Goal: Check status: Check status

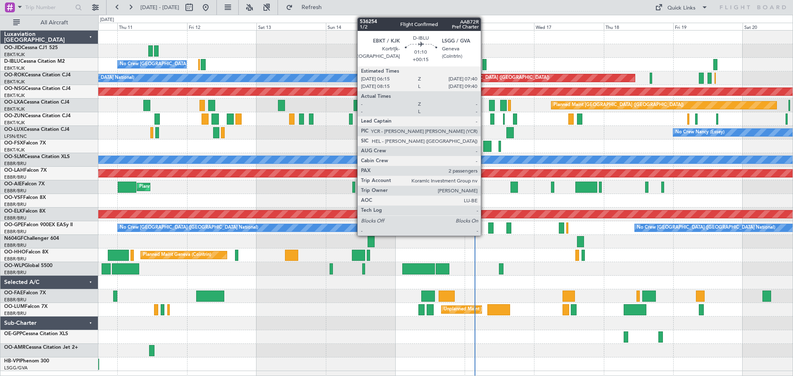
click at [485, 65] on div at bounding box center [484, 64] width 4 height 11
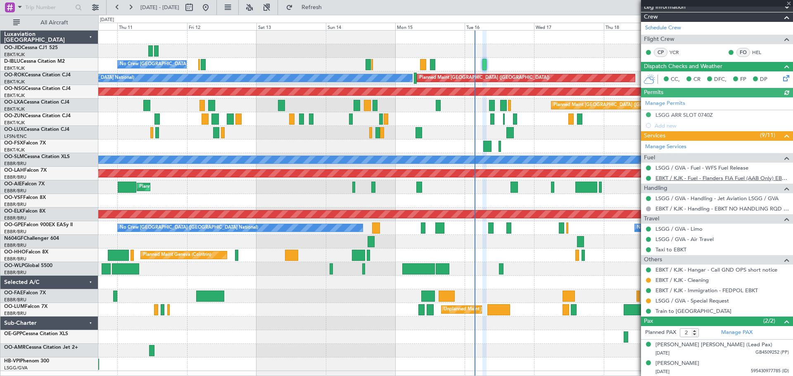
scroll to position [130, 0]
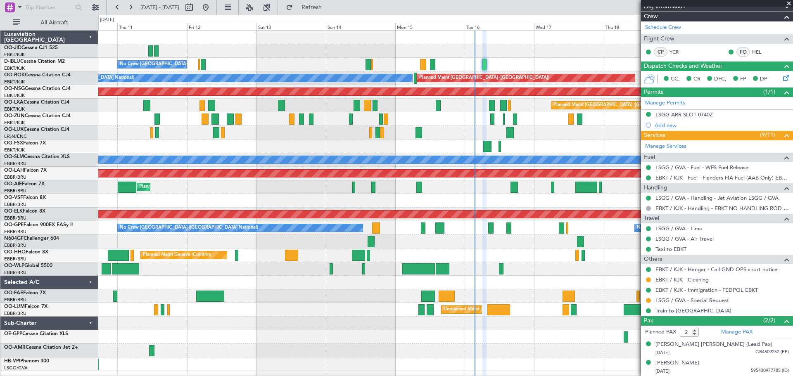
click at [788, 3] on span at bounding box center [788, 3] width 8 height 7
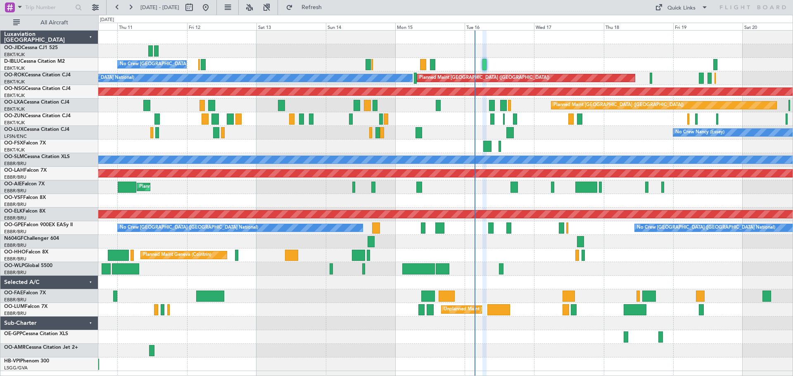
type input "0"
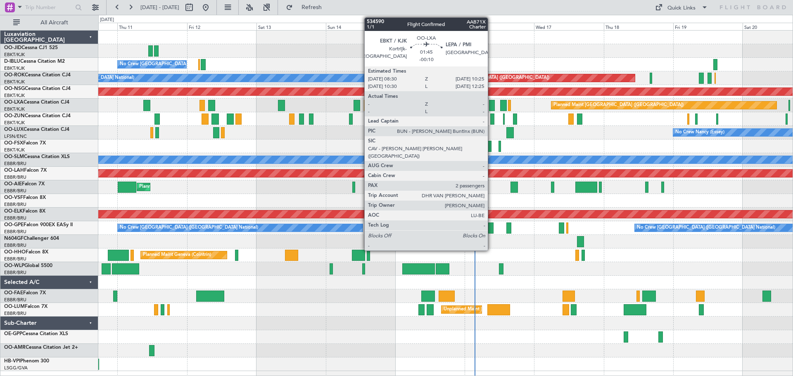
click at [492, 106] on div at bounding box center [492, 105] width 6 height 11
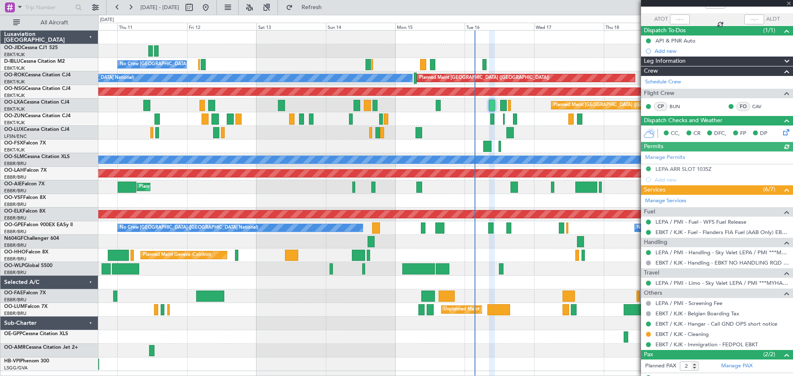
scroll to position [89, 0]
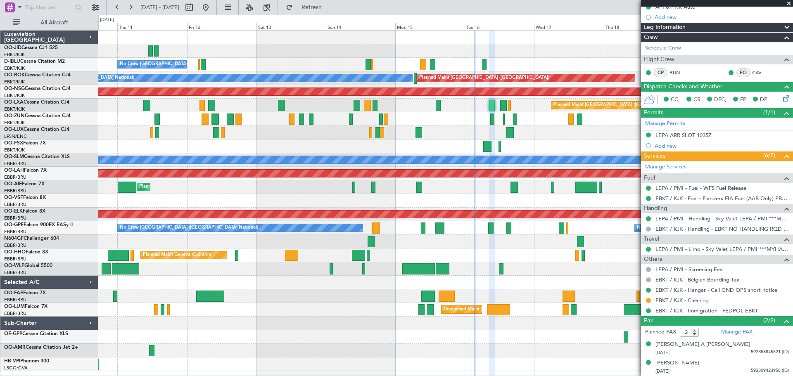
click at [790, 3] on span at bounding box center [788, 3] width 8 height 7
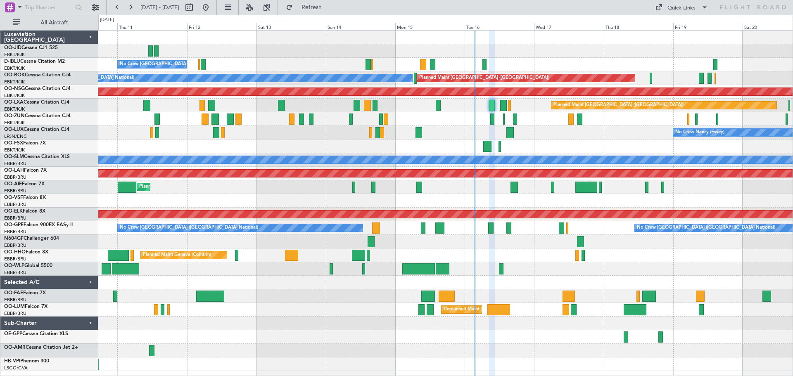
type input "0"
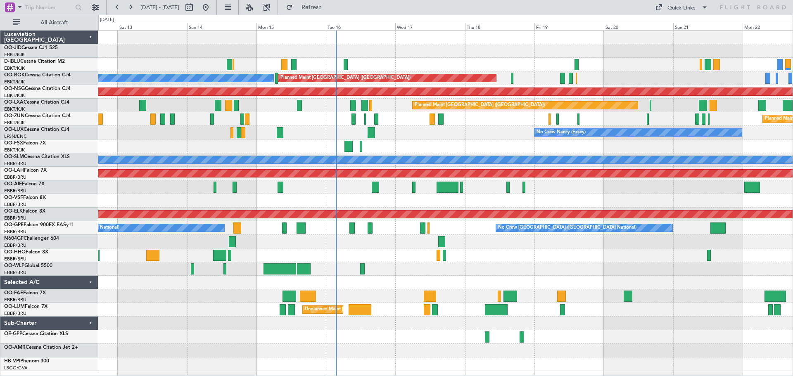
click at [481, 141] on div "No Crew [GEOGRAPHIC_DATA] ([GEOGRAPHIC_DATA] National) A/C Unavailable [GEOGRAP…" at bounding box center [445, 201] width 694 height 341
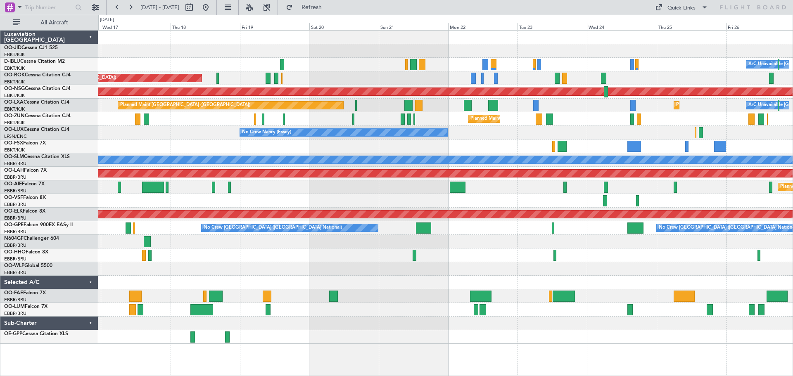
click at [437, 99] on div "Planned Maint Kortrijk-[GEOGRAPHIC_DATA] A/C Unavailable [GEOGRAPHIC_DATA] ([GE…" at bounding box center [445, 187] width 694 height 313
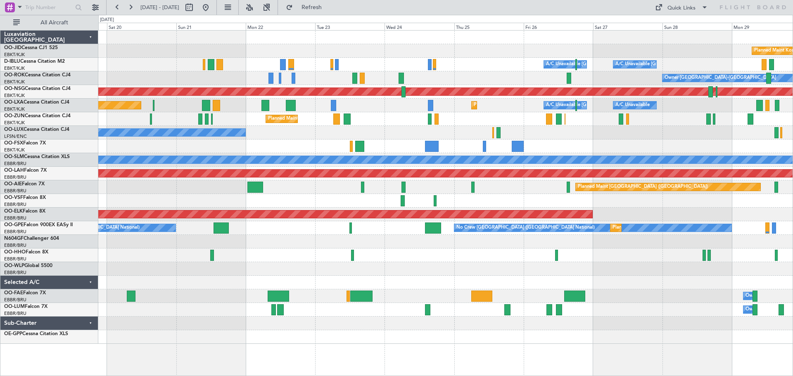
click at [452, 129] on div "Planned Maint Kortrijk-[GEOGRAPHIC_DATA] A/C Unavailable [GEOGRAPHIC_DATA] ([GE…" at bounding box center [445, 187] width 694 height 313
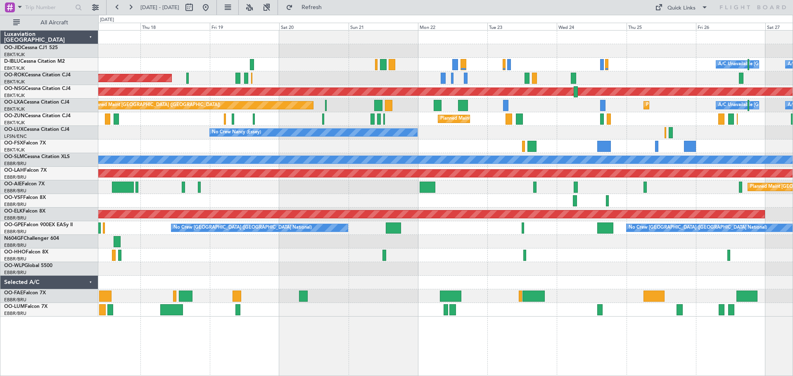
click at [491, 124] on div "Planned Maint Kortrijk-[GEOGRAPHIC_DATA] A/C Unavailable [GEOGRAPHIC_DATA] ([GE…" at bounding box center [445, 174] width 694 height 286
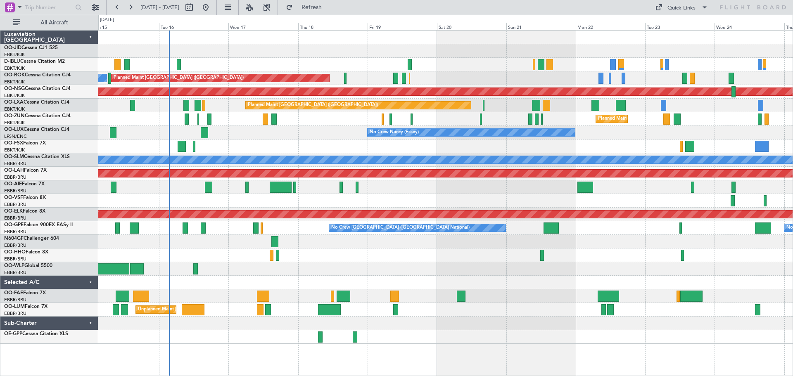
click at [453, 81] on div "A/C Unavailable [GEOGRAPHIC_DATA] ([GEOGRAPHIC_DATA] National) A/C Unavailable …" at bounding box center [445, 187] width 694 height 313
